Goal: Task Accomplishment & Management: Use online tool/utility

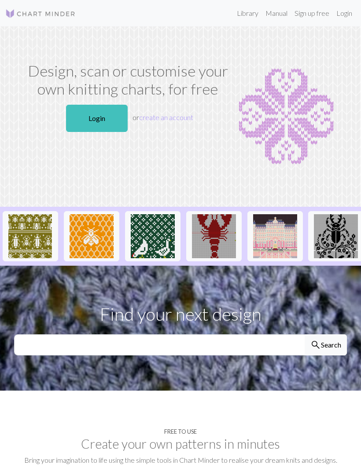
click at [107, 117] on link "Login" at bounding box center [97, 118] width 62 height 27
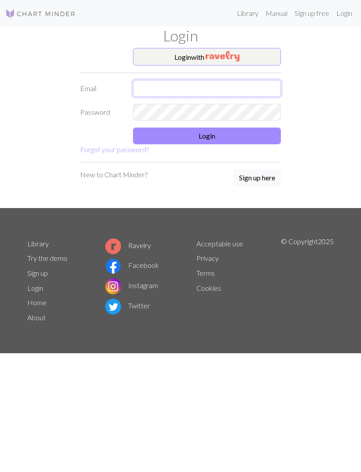
click at [248, 84] on input "text" at bounding box center [207, 88] width 148 height 17
type input "[EMAIL_ADDRESS][DOMAIN_NAME]"
click at [214, 141] on button "Login" at bounding box center [207, 136] width 148 height 17
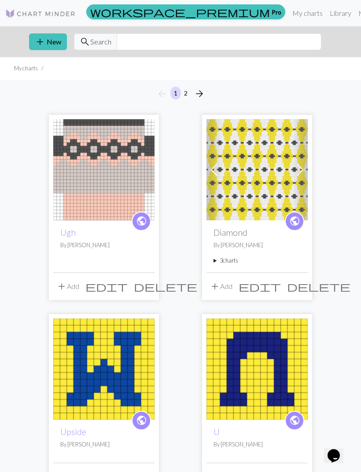
click at [51, 41] on button "add New" at bounding box center [48, 41] width 38 height 17
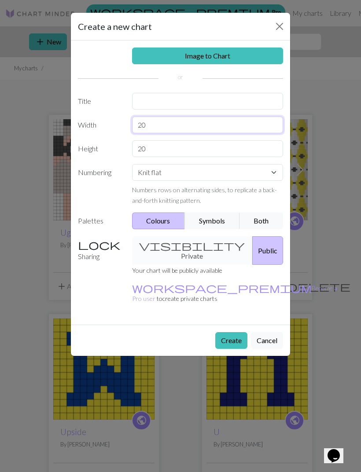
click at [155, 128] on input "20" at bounding box center [207, 125] width 151 height 17
type input "24"
click at [165, 151] on input "20" at bounding box center [207, 148] width 151 height 17
type input "24"
click at [283, 29] on button "Close" at bounding box center [279, 26] width 14 height 14
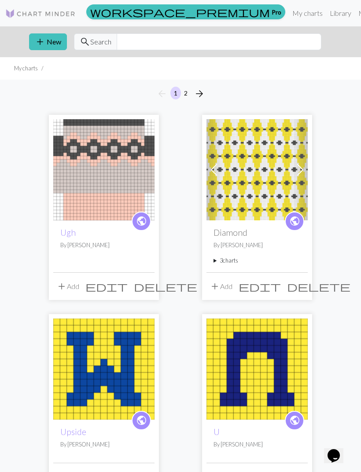
click at [132, 176] on img at bounding box center [103, 169] width 101 height 101
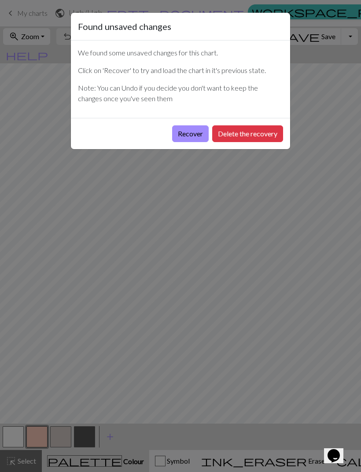
click at [244, 126] on button "Delete the recovery" at bounding box center [247, 133] width 71 height 17
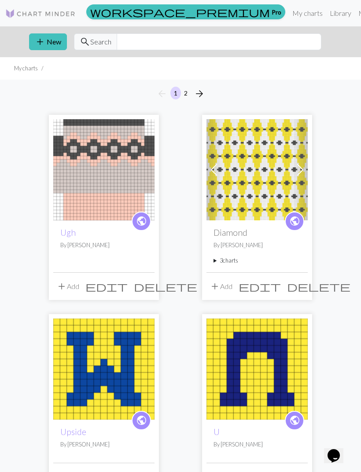
click at [50, 44] on button "add New" at bounding box center [48, 41] width 38 height 17
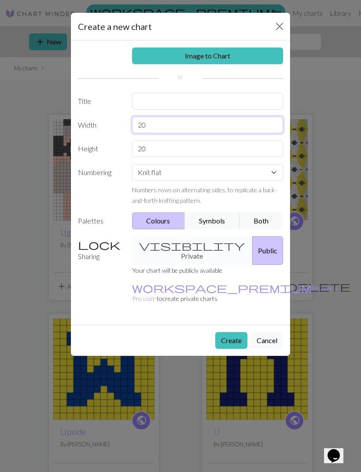
click at [159, 126] on input "20" at bounding box center [207, 125] width 151 height 17
type input "24"
click at [163, 146] on input "20" at bounding box center [207, 148] width 151 height 17
type input "24"
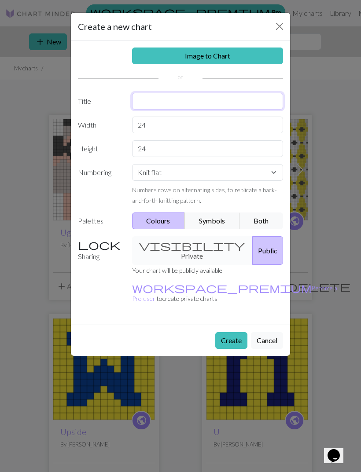
click at [165, 102] on input "text" at bounding box center [207, 101] width 151 height 17
type input "Stripe"
click at [229, 332] on button "Create" at bounding box center [231, 340] width 32 height 17
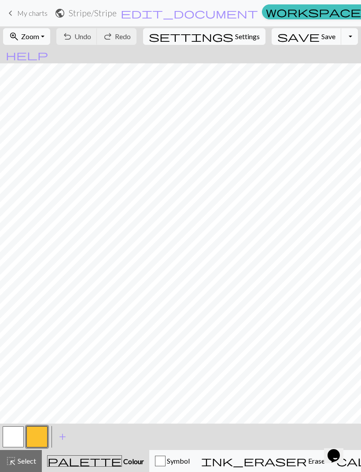
click at [37, 438] on button "button" at bounding box center [36, 436] width 21 height 21
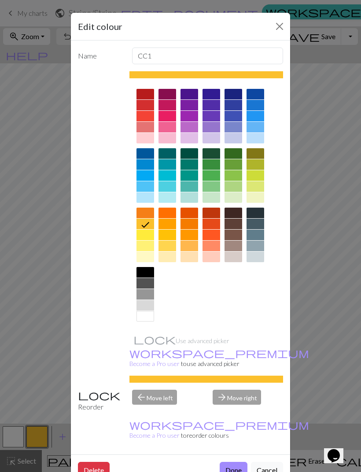
click at [237, 247] on div at bounding box center [233, 246] width 18 height 11
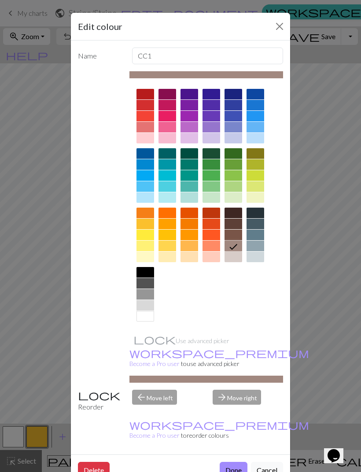
click at [235, 462] on button "Done" at bounding box center [234, 470] width 28 height 17
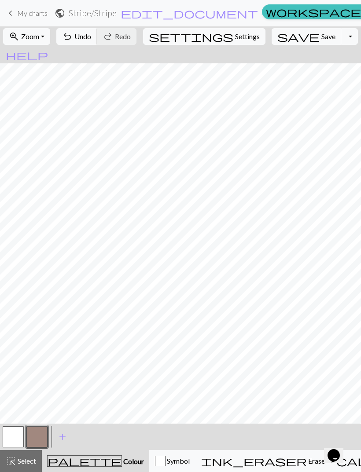
click at [62, 439] on span "add" at bounding box center [62, 437] width 11 height 12
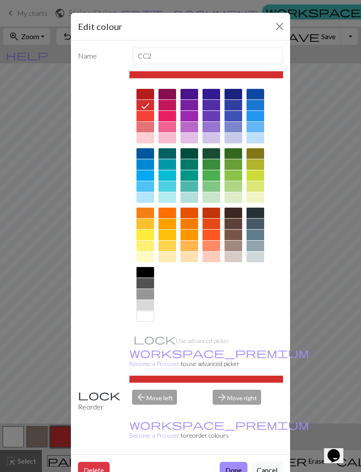
click at [231, 262] on div at bounding box center [233, 257] width 18 height 11
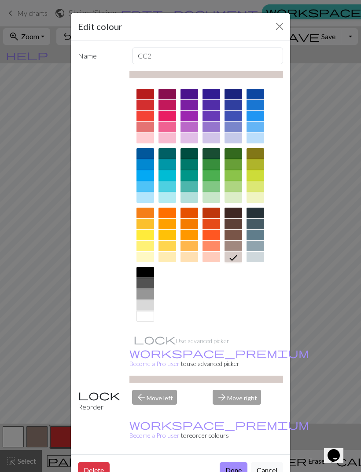
click at [237, 462] on button "Done" at bounding box center [234, 470] width 28 height 17
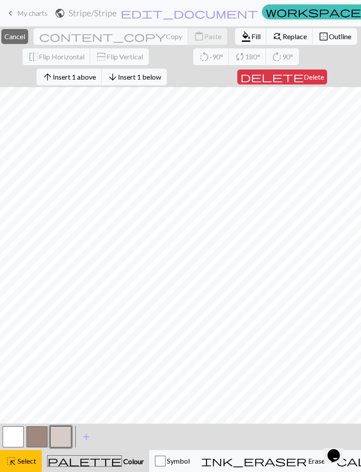
click at [251, 37] on span "Fill" at bounding box center [255, 36] width 9 height 8
click at [251, 34] on span "Fill" at bounding box center [255, 36] width 9 height 8
click at [251, 38] on span "Fill" at bounding box center [255, 36] width 9 height 8
click at [251, 37] on span "Fill" at bounding box center [255, 36] width 9 height 8
click at [251, 36] on span "Fill" at bounding box center [255, 36] width 9 height 8
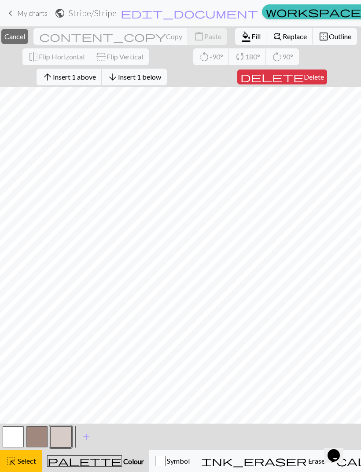
click at [251, 40] on span "Fill" at bounding box center [255, 36] width 9 height 8
click at [251, 35] on span "Fill" at bounding box center [255, 36] width 9 height 8
click at [251, 34] on span "Fill" at bounding box center [255, 36] width 9 height 8
click at [251, 35] on span "Fill" at bounding box center [255, 36] width 9 height 8
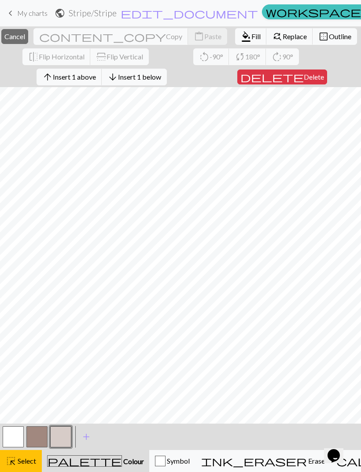
click at [251, 38] on span "Fill" at bounding box center [255, 36] width 9 height 8
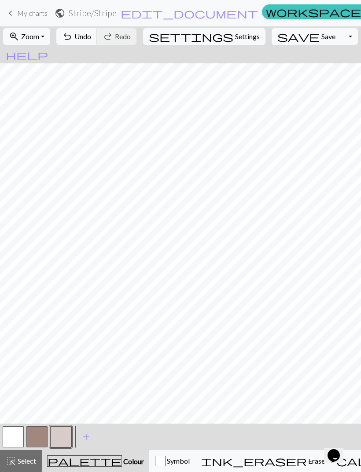
click at [39, 435] on button "button" at bounding box center [36, 436] width 21 height 21
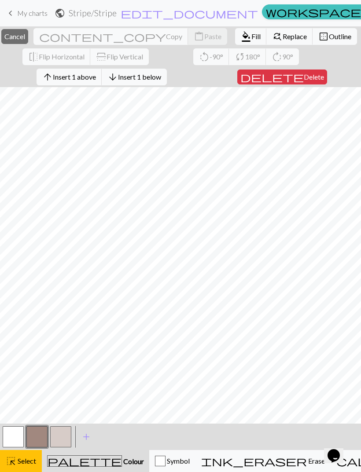
click at [251, 38] on span "Fill" at bounding box center [255, 36] width 9 height 8
click at [251, 37] on span "Fill" at bounding box center [255, 36] width 9 height 8
click at [251, 38] on span "Fill" at bounding box center [255, 36] width 9 height 8
click at [251, 40] on span "Fill" at bounding box center [255, 36] width 9 height 8
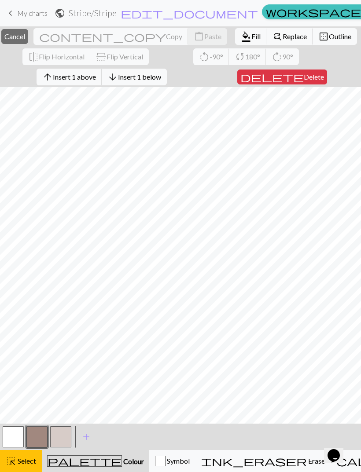
click at [251, 35] on span "Fill" at bounding box center [255, 36] width 9 height 8
click at [251, 38] on span "Fill" at bounding box center [255, 36] width 9 height 8
click at [251, 36] on span "Fill" at bounding box center [255, 36] width 9 height 8
click at [251, 38] on span "Fill" at bounding box center [255, 36] width 9 height 8
click at [241, 39] on span "format_color_fill" at bounding box center [246, 36] width 11 height 12
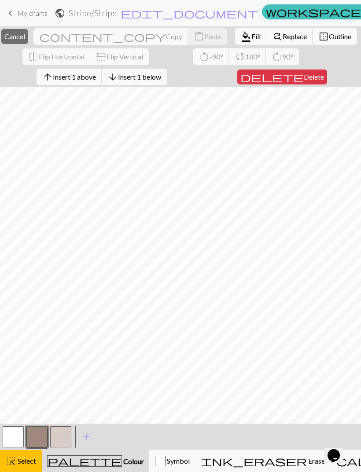
click at [241, 40] on span "format_color_fill" at bounding box center [246, 36] width 11 height 12
click at [251, 39] on span "Fill" at bounding box center [255, 36] width 9 height 8
click at [65, 434] on button "button" at bounding box center [60, 436] width 21 height 21
click at [251, 33] on span "Fill" at bounding box center [255, 36] width 9 height 8
